Goal: Information Seeking & Learning: Learn about a topic

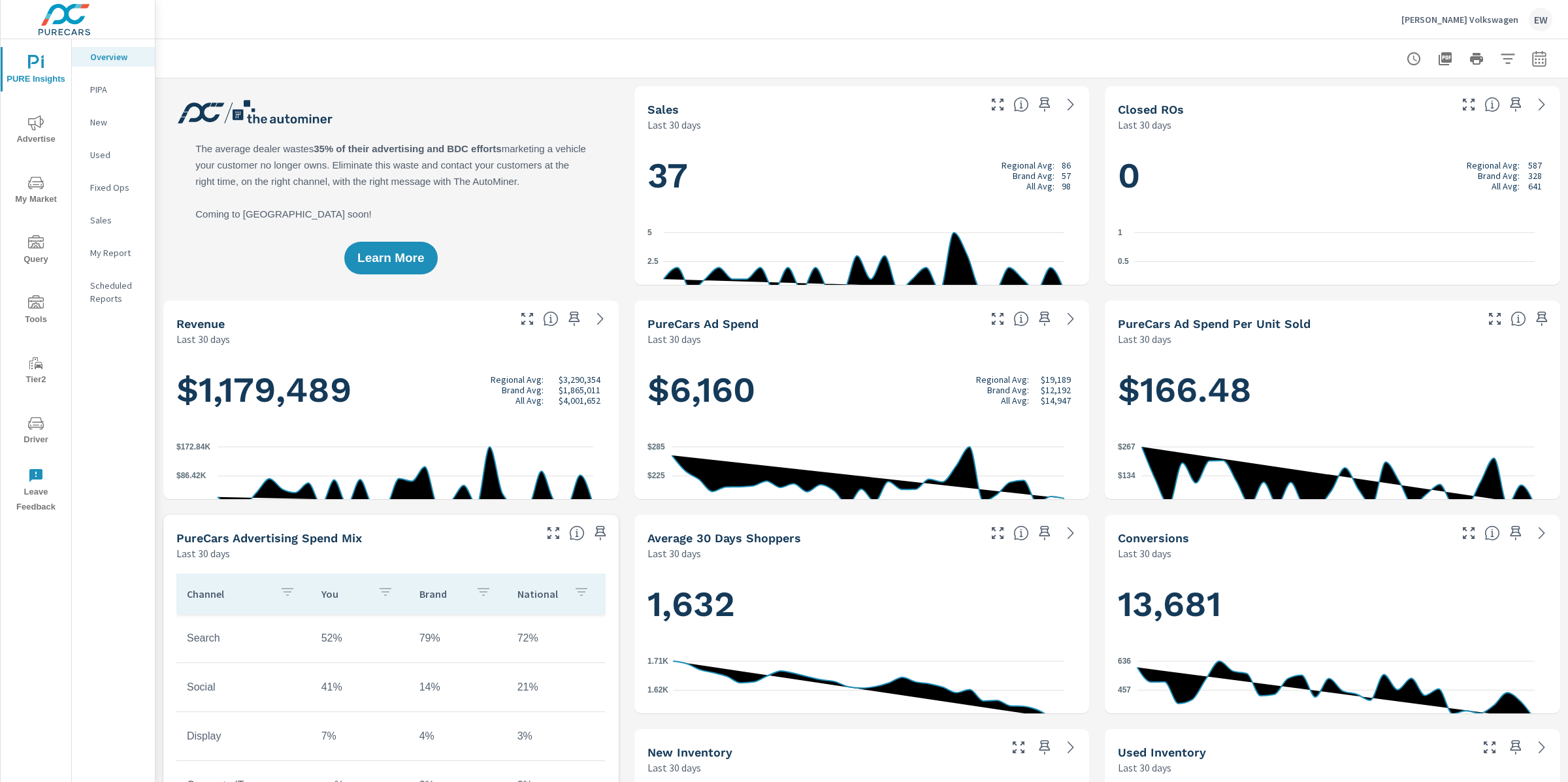
click at [48, 122] on span "Advertise" at bounding box center [36, 131] width 62 height 32
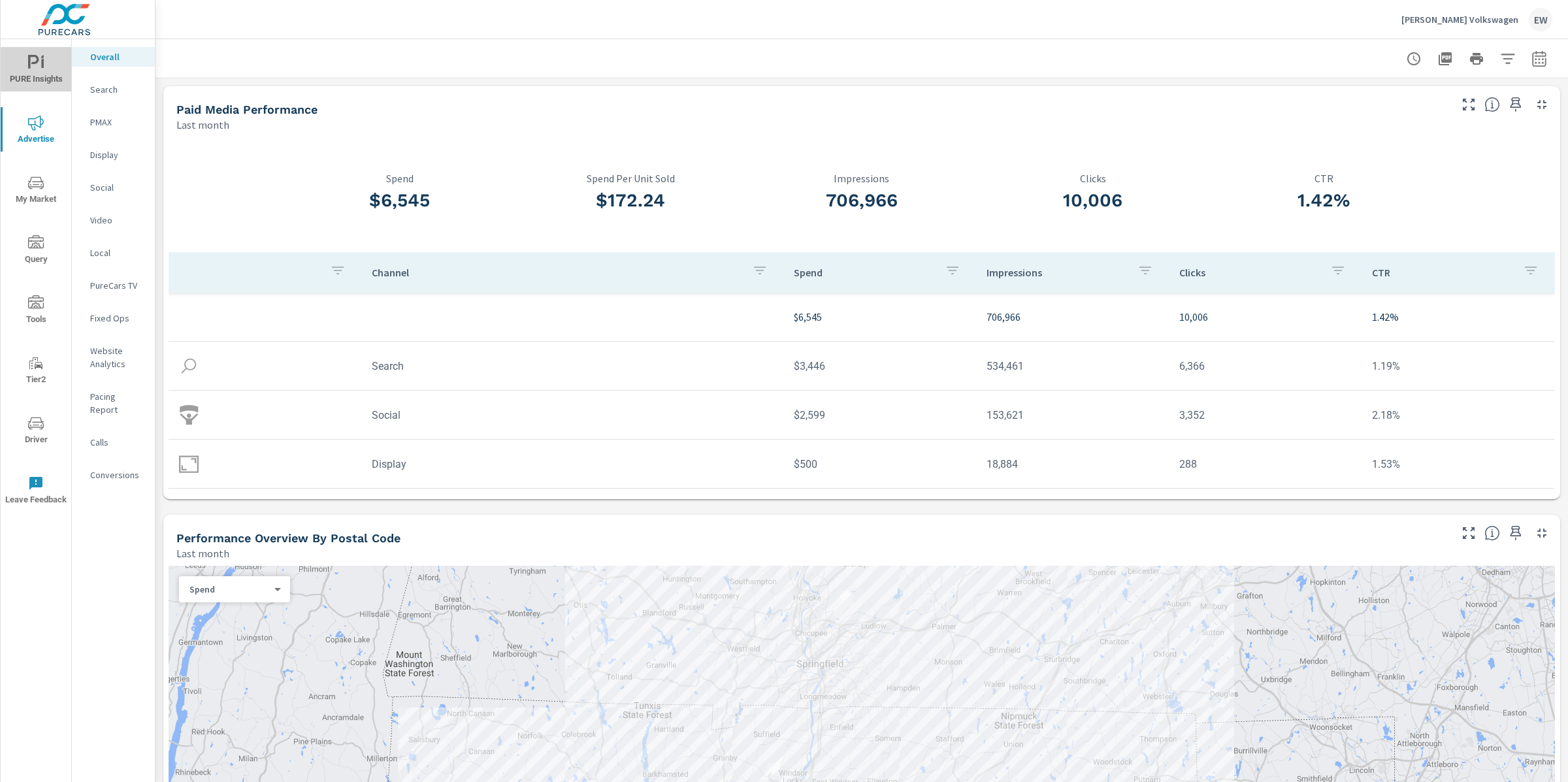
click at [60, 69] on span "PURE Insights" at bounding box center [36, 71] width 62 height 32
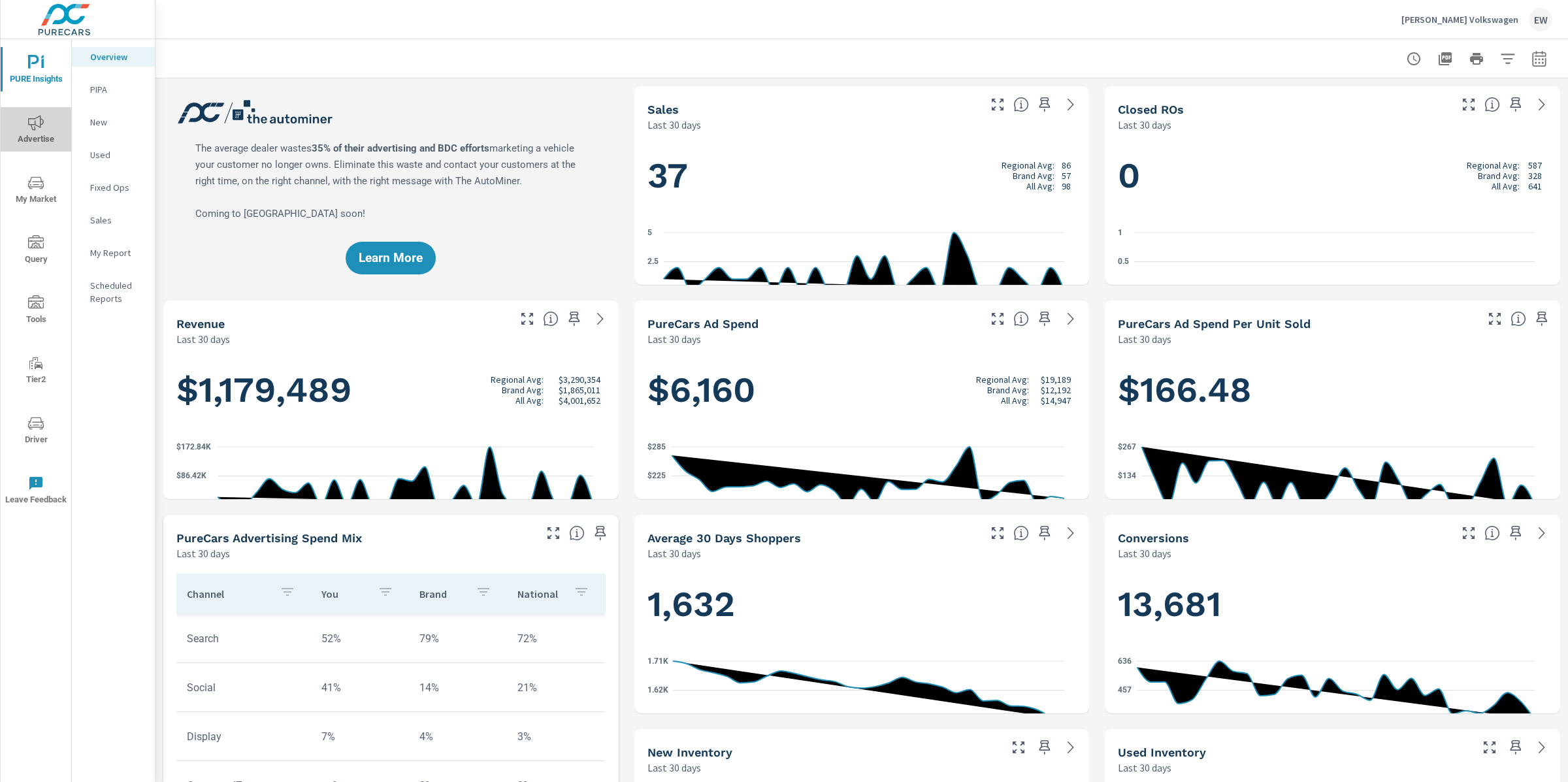
click at [44, 124] on icon "nav menu" at bounding box center [36, 122] width 16 height 16
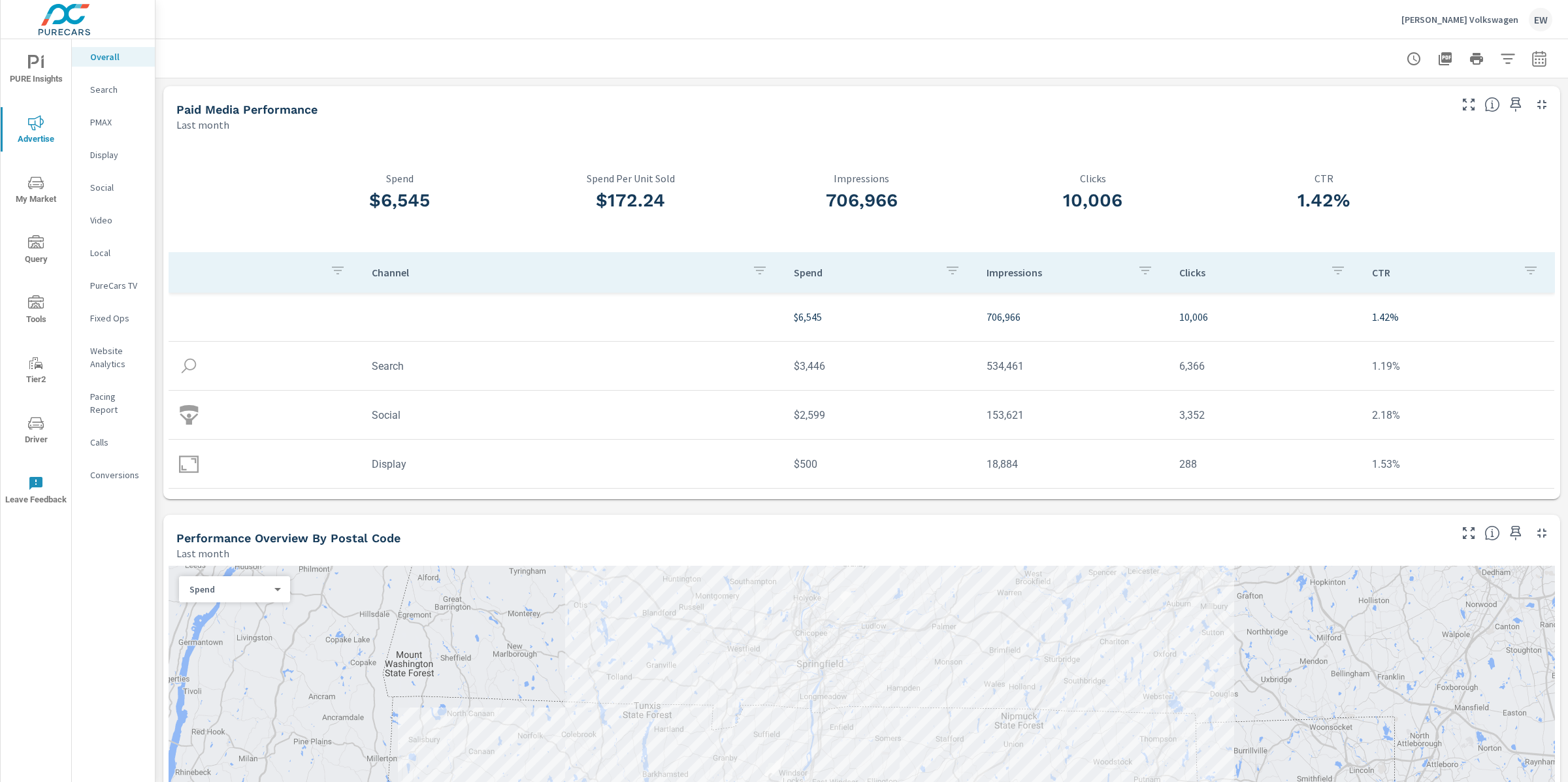
click at [113, 96] on p "Search" at bounding box center [116, 90] width 54 height 13
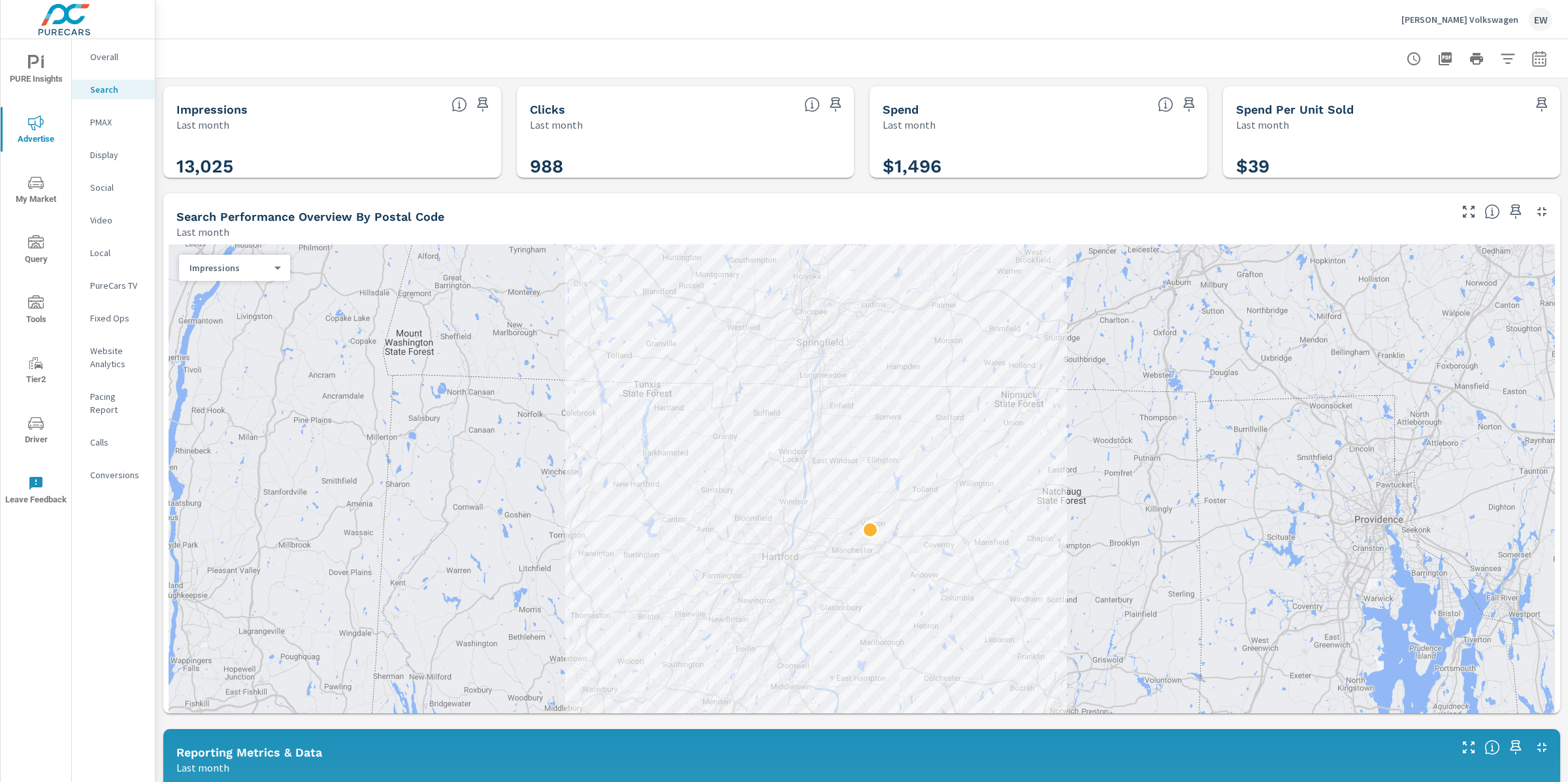
click at [157, 333] on div "Impressions Last month 13,025 Clicks Last month 988 Spend Last month $1,496 Spe…" at bounding box center [862, 774] width 1413 height 1393
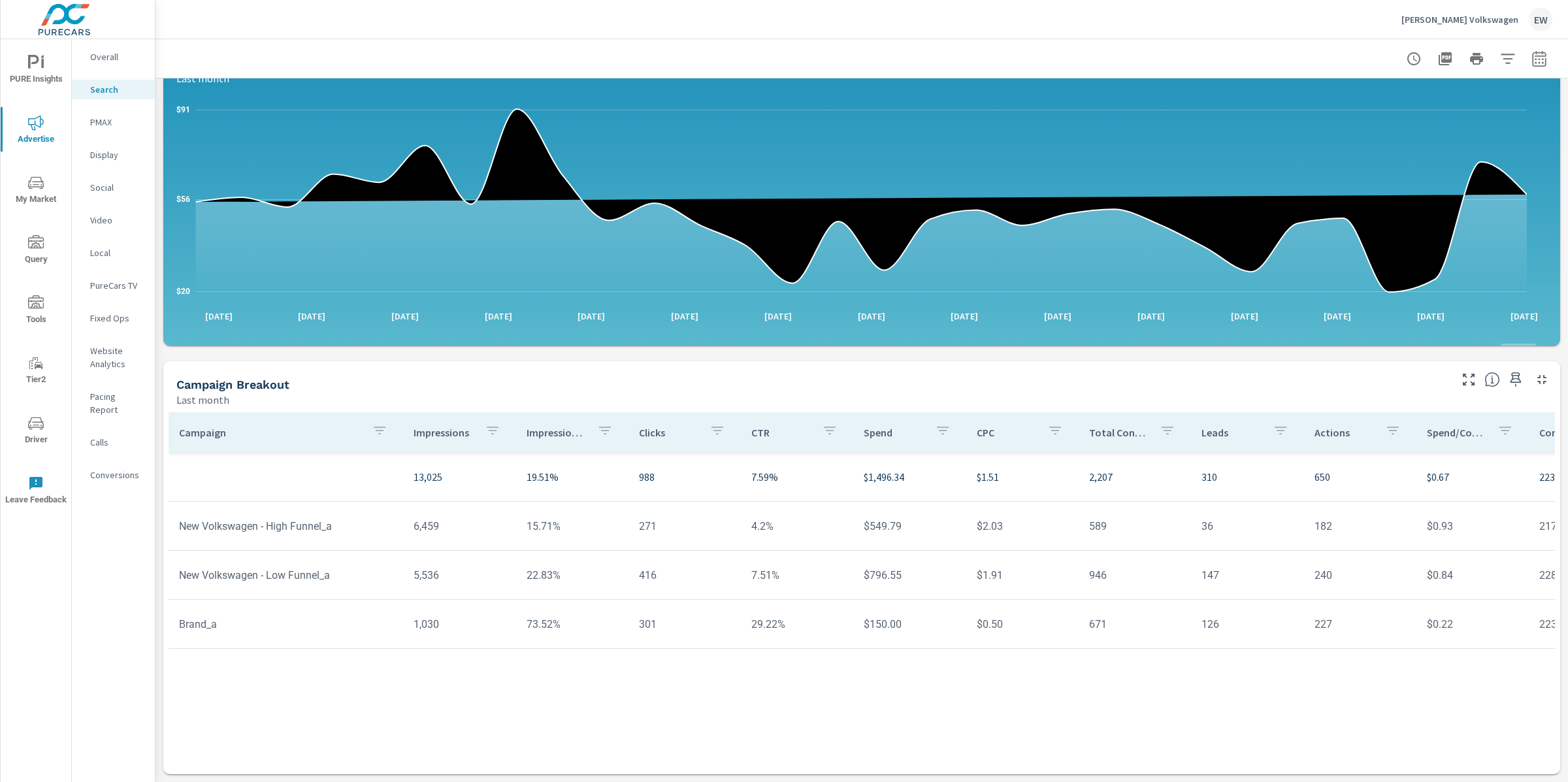
scroll to position [1037, 0]
click at [104, 129] on p "PMAX" at bounding box center [116, 122] width 54 height 13
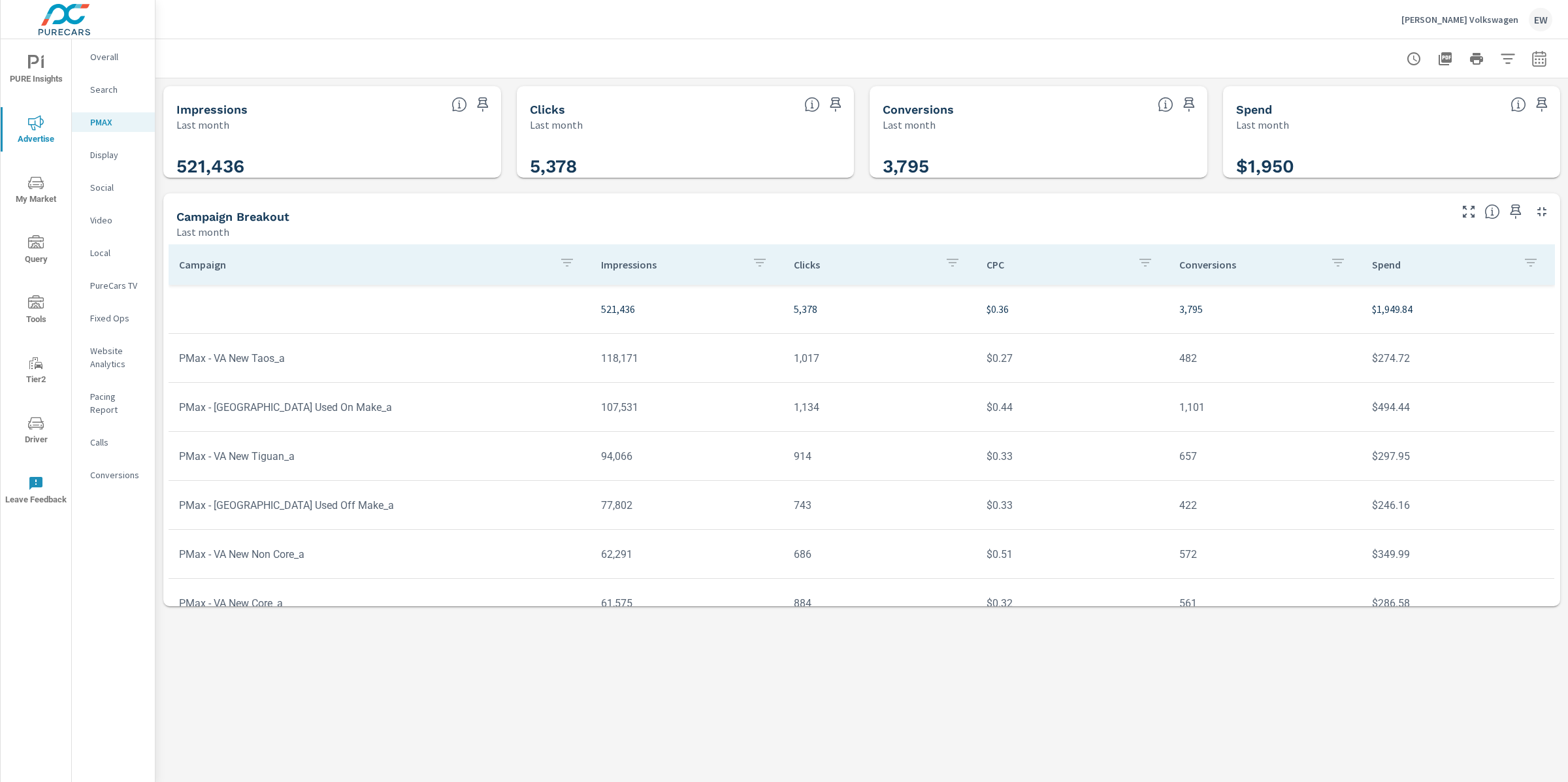
click at [155, 425] on div "PURE Insights Advertise My Market Query Tools Tier2 Driver Leave Feedback Overa…" at bounding box center [78, 391] width 155 height 782
click at [102, 194] on p "Social" at bounding box center [116, 187] width 54 height 13
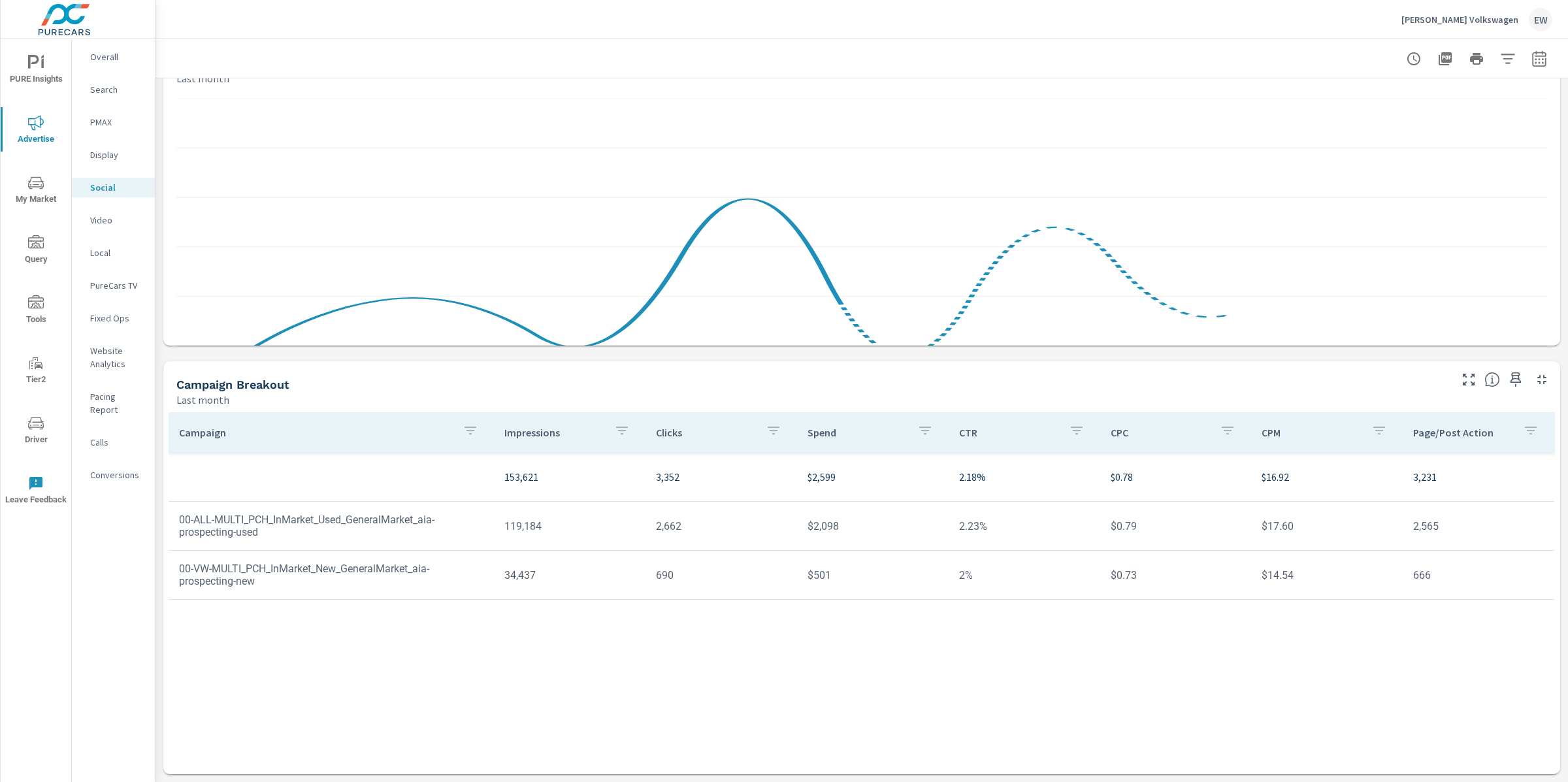
scroll to position [367, 0]
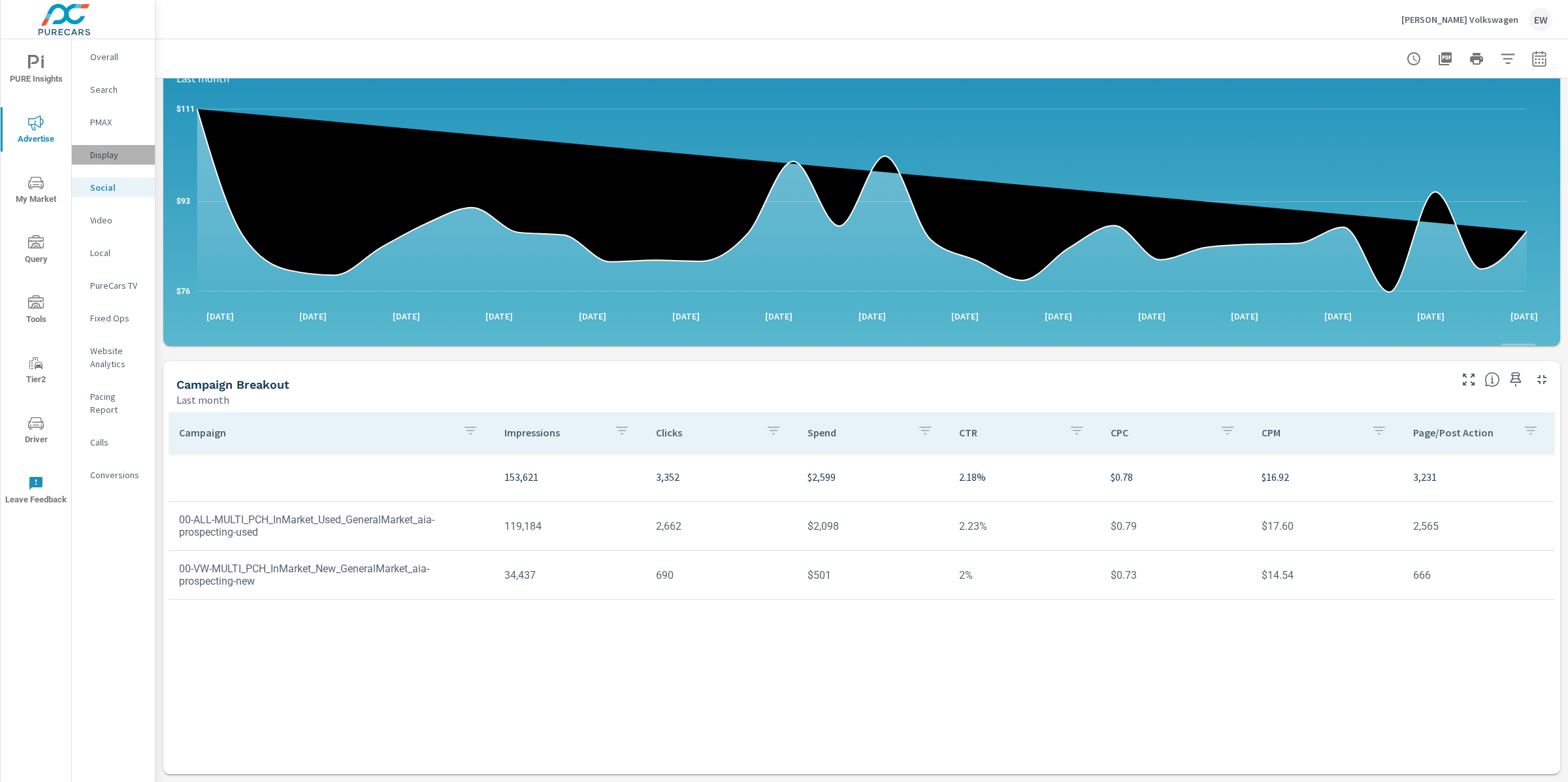
click at [116, 161] on p "Display" at bounding box center [116, 155] width 54 height 13
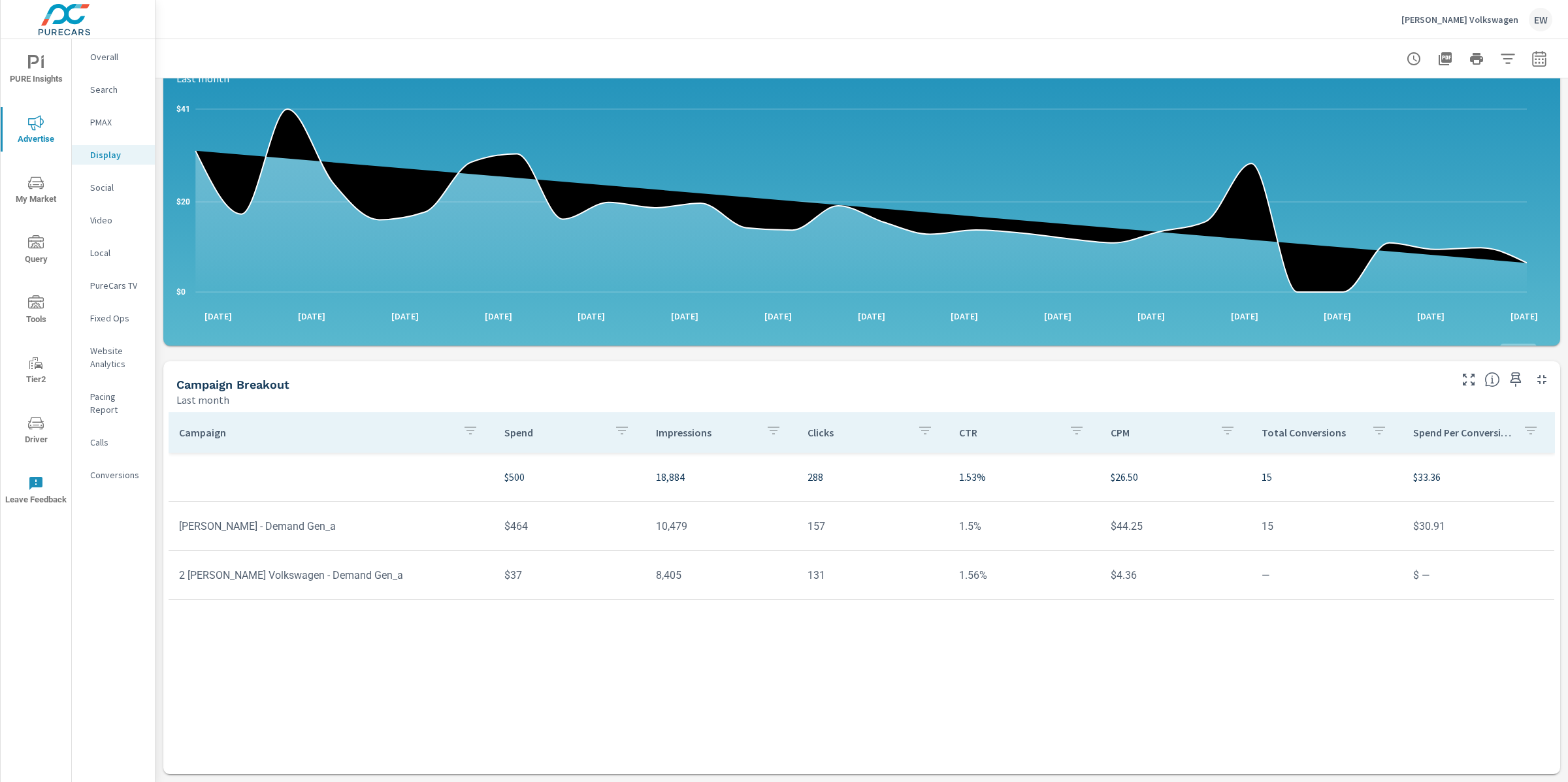
scroll to position [367, 0]
